Goal: Task Accomplishment & Management: Complete application form

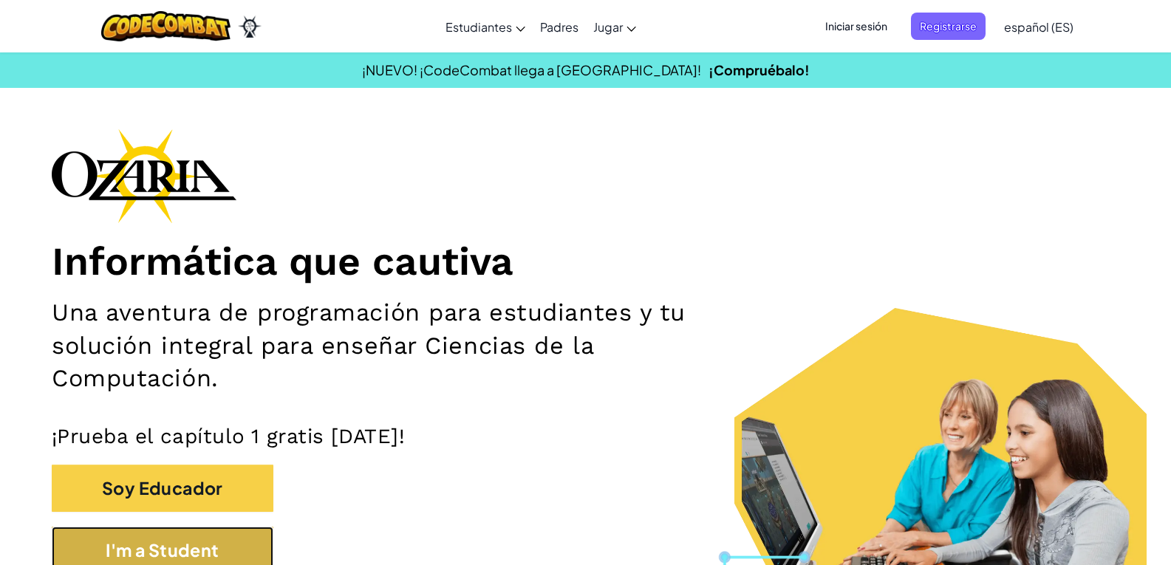
click at [265, 533] on button "I'm a Student" at bounding box center [163, 551] width 222 height 48
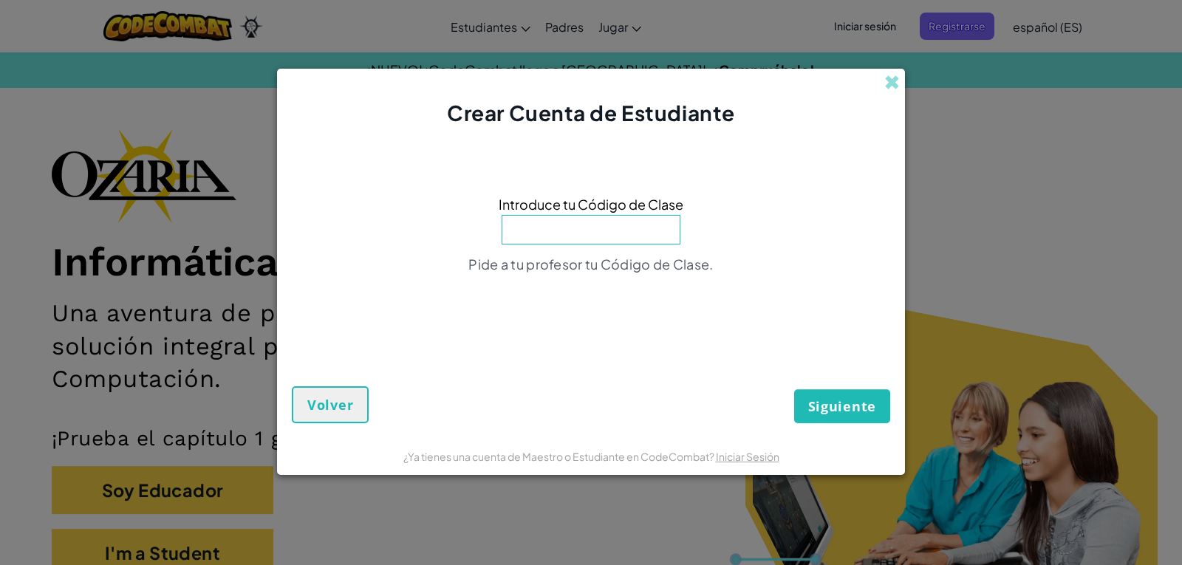
click at [637, 225] on input at bounding box center [591, 230] width 179 height 30
click at [637, 222] on input at bounding box center [591, 230] width 179 height 30
type input "s"
type input "D"
type input "S"
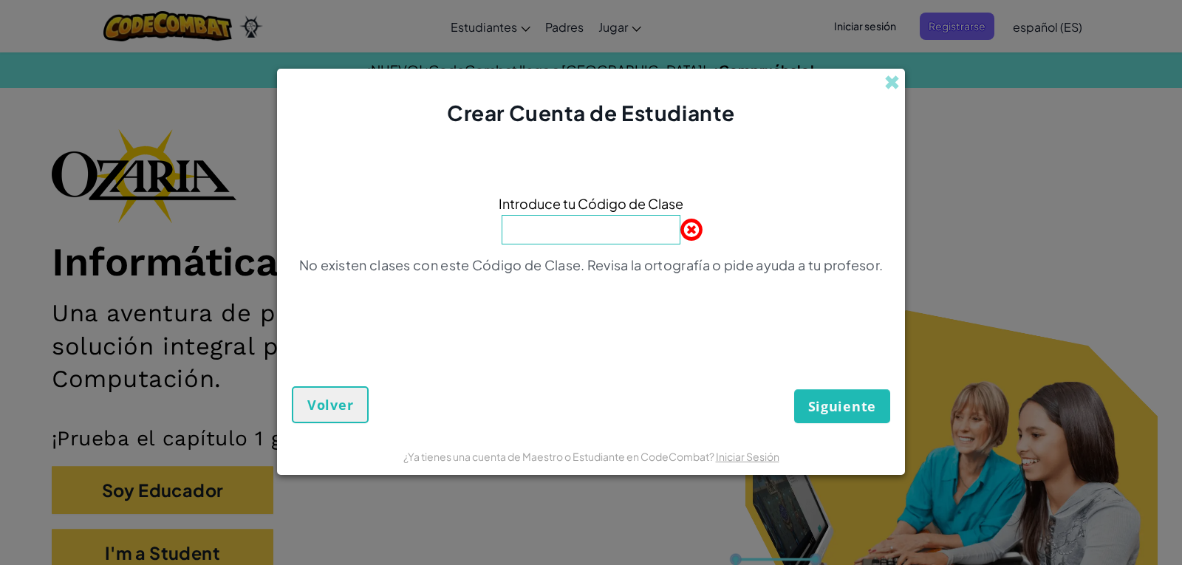
type input "w"
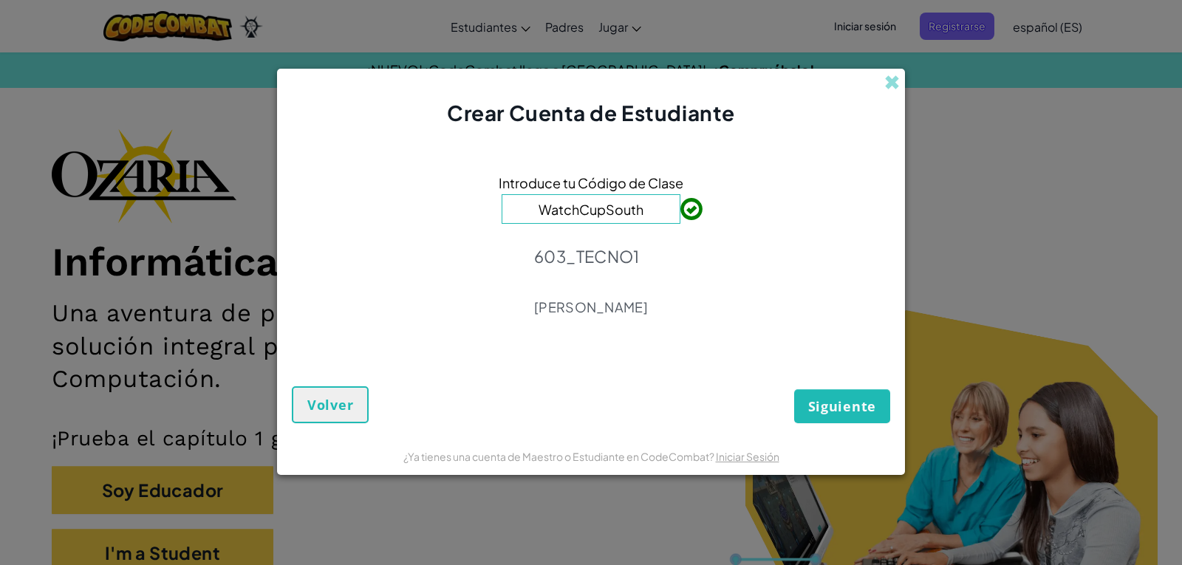
type input "WatchCupSouth"
click at [853, 418] on button "Siguiente" at bounding box center [842, 406] width 96 height 34
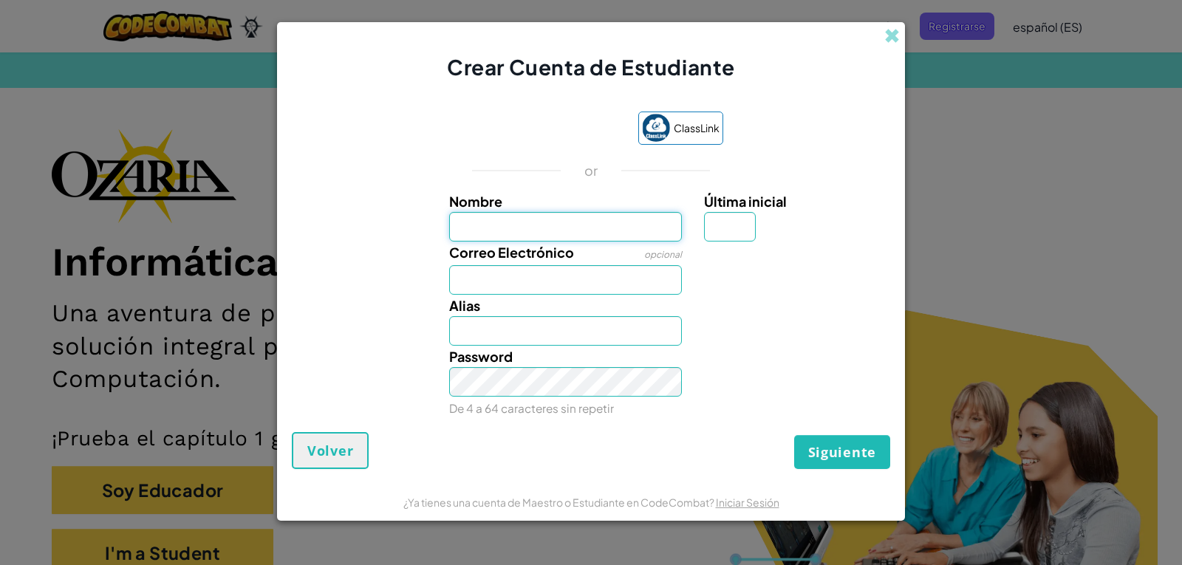
click at [468, 225] on input "Nombre" at bounding box center [565, 227] width 233 height 30
type input "[PERSON_NAME]"
click at [535, 279] on input "Correo Electrónico" at bounding box center [565, 280] width 233 height 30
click at [794, 435] on button "Siguiente" at bounding box center [842, 452] width 96 height 34
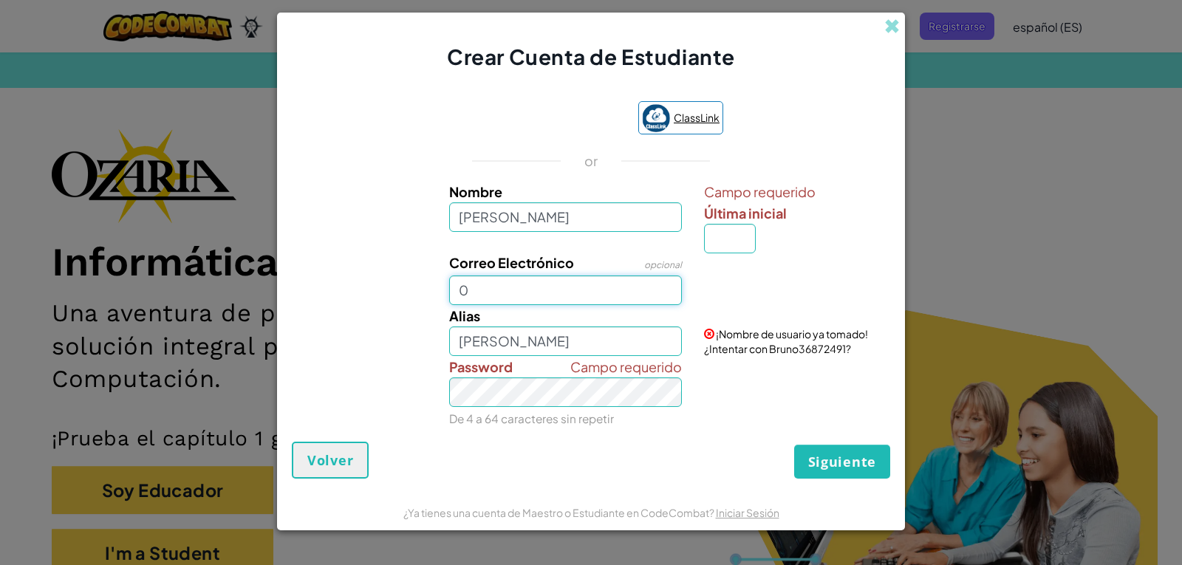
type input "00"
